Goal: Information Seeking & Learning: Learn about a topic

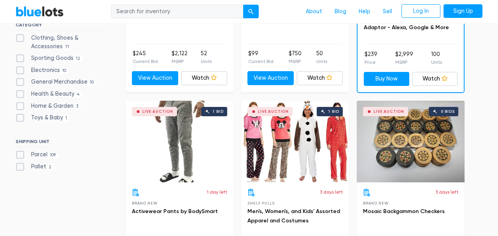
scroll to position [355, 0]
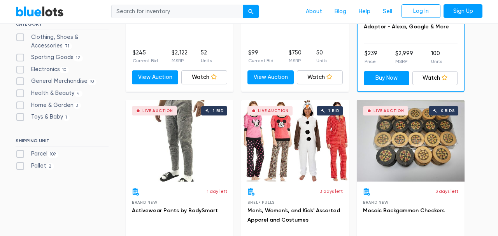
click at [44, 163] on label "Pallet 2" at bounding box center [35, 166] width 38 height 9
click at [21, 163] on input "Pallet 2" at bounding box center [18, 164] width 5 height 5
checkbox input "true"
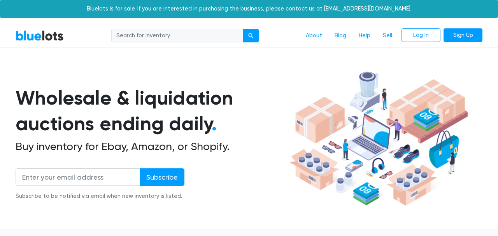
scroll to position [209, 0]
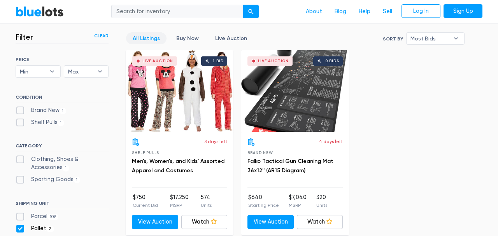
click at [44, 163] on label "Clothing, Shoes & Accessories 1" at bounding box center [62, 163] width 93 height 17
click at [21, 160] on Accessories"] "Clothing, Shoes & Accessories 1" at bounding box center [18, 157] width 5 height 5
checkbox Accessories"] "true"
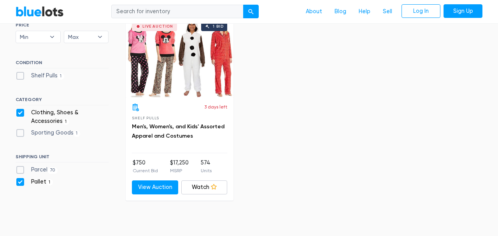
scroll to position [257, 0]
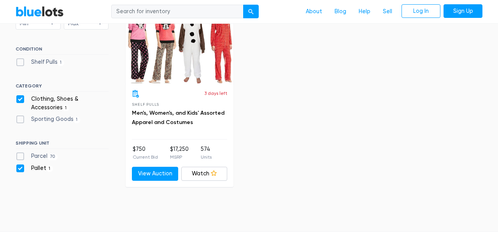
click at [21, 166] on label "Pallet 1" at bounding box center [34, 168] width 37 height 9
click at [21, 166] on input "Pallet 1" at bounding box center [18, 166] width 5 height 5
checkbox input "false"
